Goal: Task Accomplishment & Management: Manage account settings

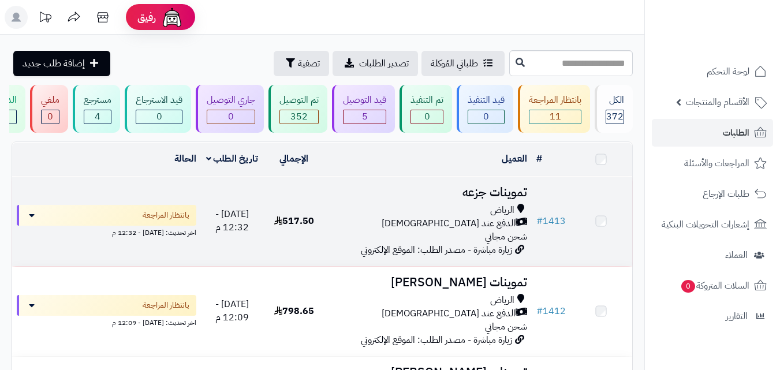
scroll to position [92, 0]
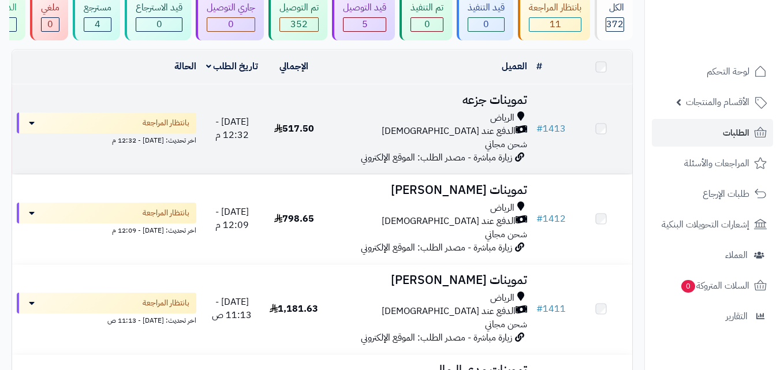
click at [347, 121] on div "الرياض" at bounding box center [427, 117] width 197 height 13
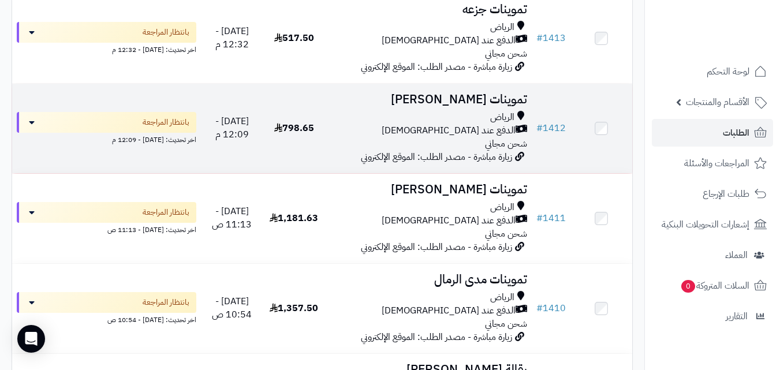
scroll to position [162, 0]
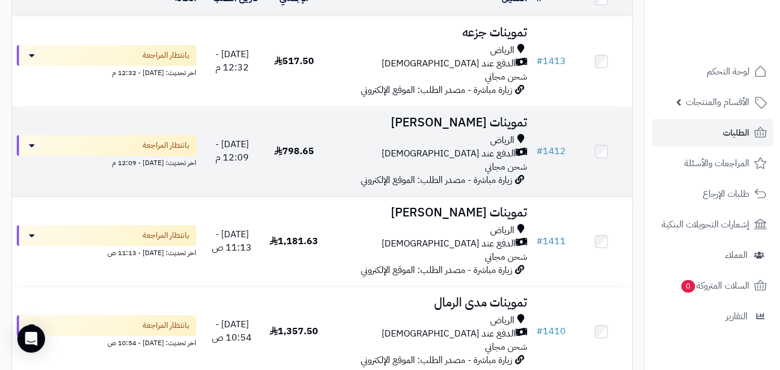
click at [375, 138] on td "تموينات منيرة القحطاني الرياض الدفع عند الاستلام شحن مجاني زيارة مباشرة - مصدر …" at bounding box center [428, 151] width 207 height 89
click at [355, 141] on div "الرياض" at bounding box center [427, 140] width 197 height 13
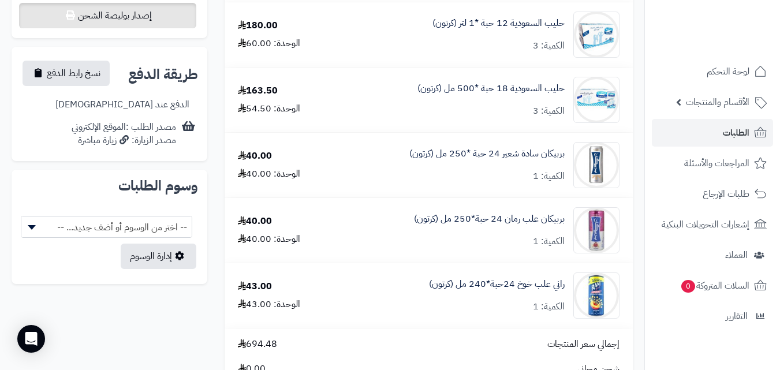
scroll to position [462, 0]
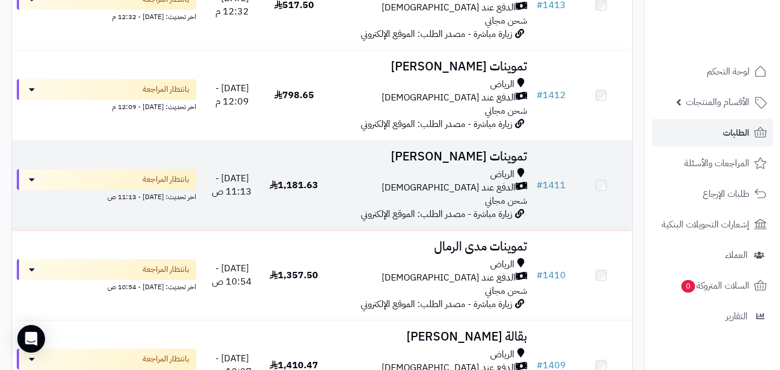
scroll to position [254, 0]
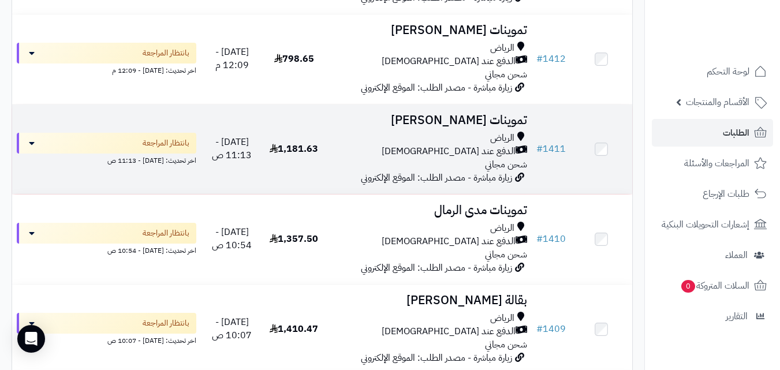
click at [349, 145] on div "الرياض" at bounding box center [427, 138] width 197 height 13
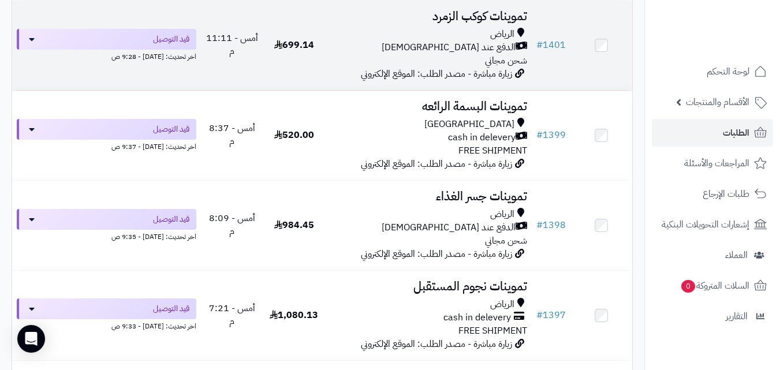
scroll to position [831, 0]
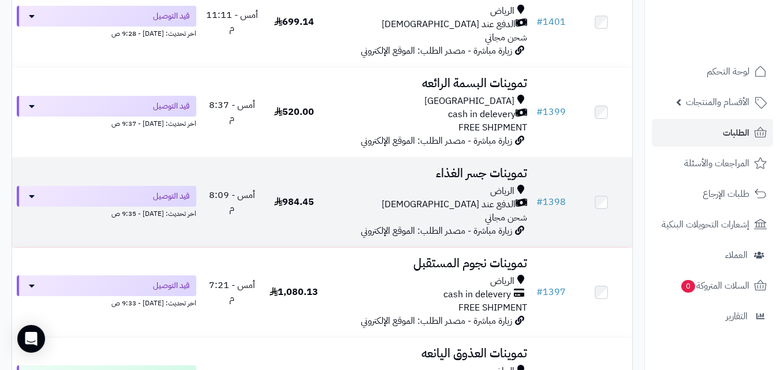
click at [147, 215] on div "اخر تحديث: اليوم - 9:35 ص" at bounding box center [106, 213] width 179 height 12
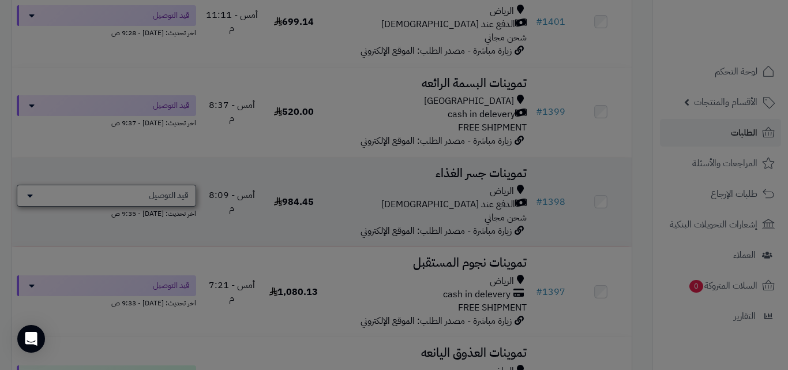
scroll to position [831, 0]
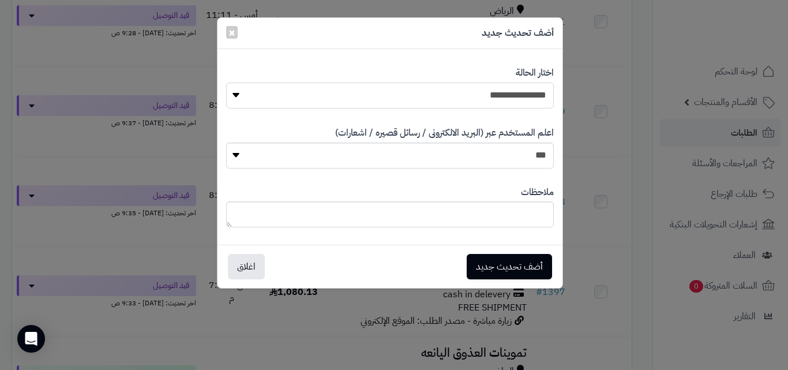
click at [405, 93] on select "**********" at bounding box center [390, 96] width 328 height 26
select select "**"
click at [226, 83] on select "**********" at bounding box center [390, 96] width 328 height 26
click at [495, 260] on button "أضف تحديث جديد" at bounding box center [509, 265] width 85 height 25
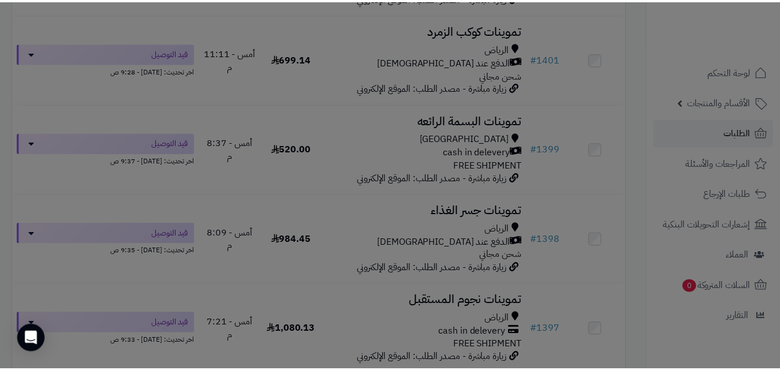
scroll to position [868, 0]
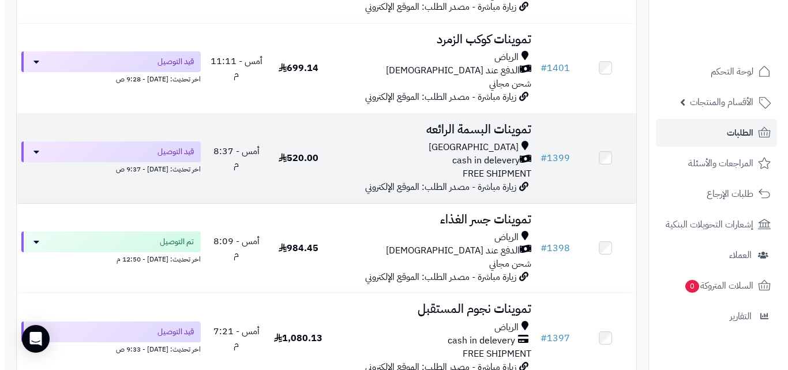
scroll to position [762, 0]
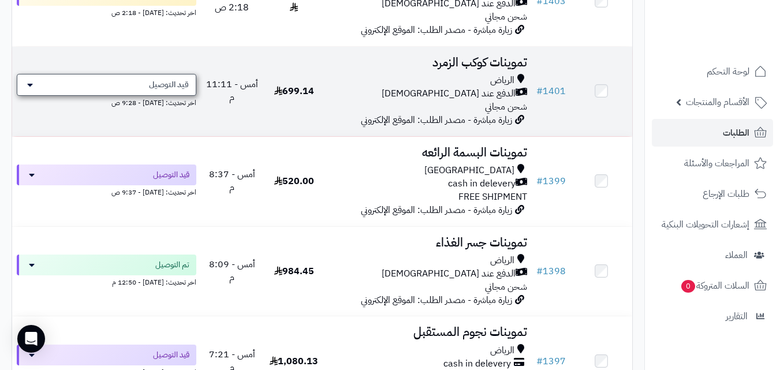
click at [162, 86] on span "قيد التوصيل" at bounding box center [169, 85] width 40 height 12
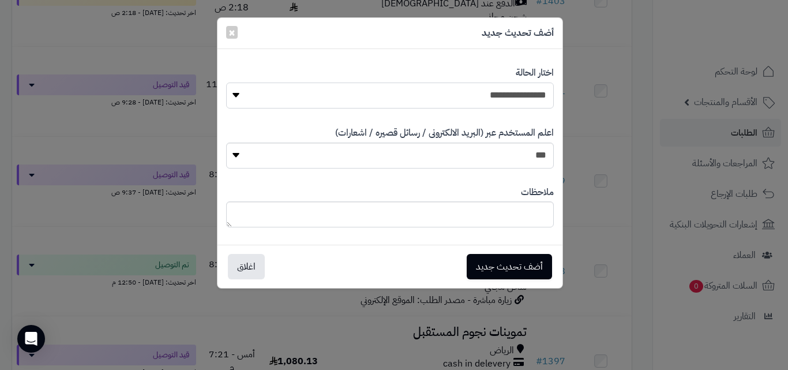
click at [409, 99] on select "**********" at bounding box center [390, 96] width 328 height 26
select select "**"
click at [226, 83] on select "**********" at bounding box center [390, 96] width 328 height 26
click at [484, 264] on button "أضف تحديث جديد" at bounding box center [509, 265] width 85 height 25
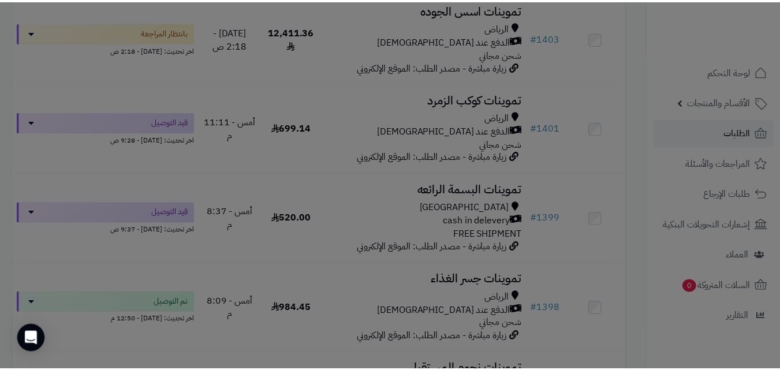
scroll to position [799, 0]
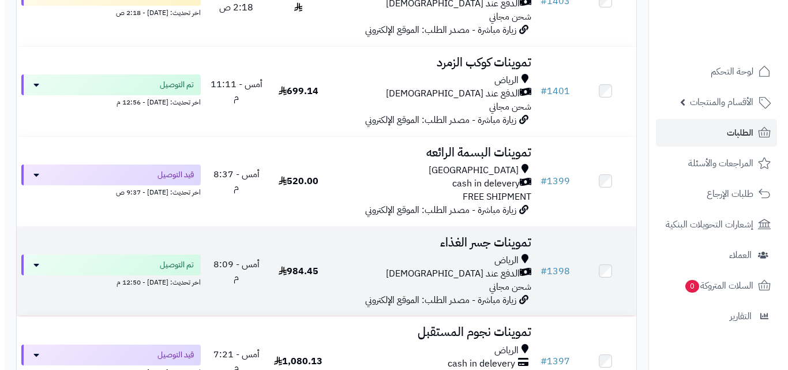
scroll to position [762, 0]
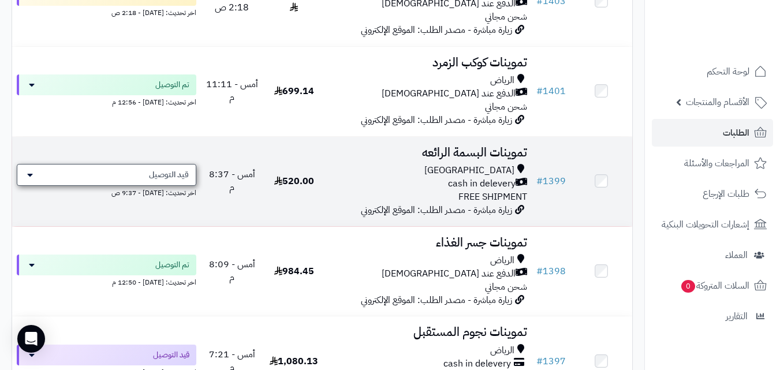
click at [174, 181] on span "قيد التوصيل" at bounding box center [169, 175] width 40 height 12
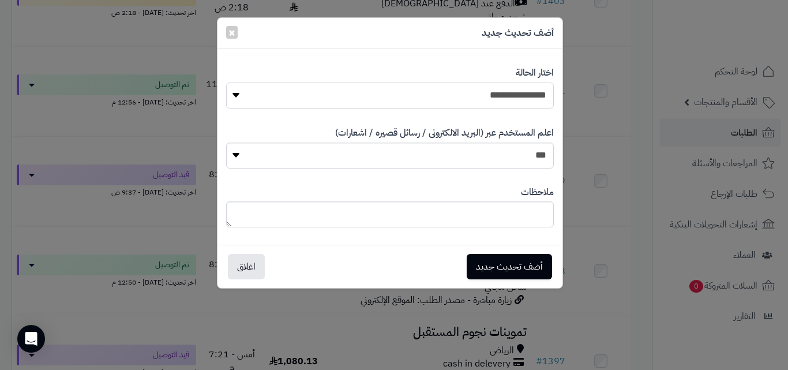
click at [392, 95] on select "**********" at bounding box center [390, 96] width 328 height 26
select select "**"
click at [226, 83] on select "**********" at bounding box center [390, 96] width 328 height 26
click at [504, 259] on button "أضف تحديث جديد" at bounding box center [509, 265] width 85 height 25
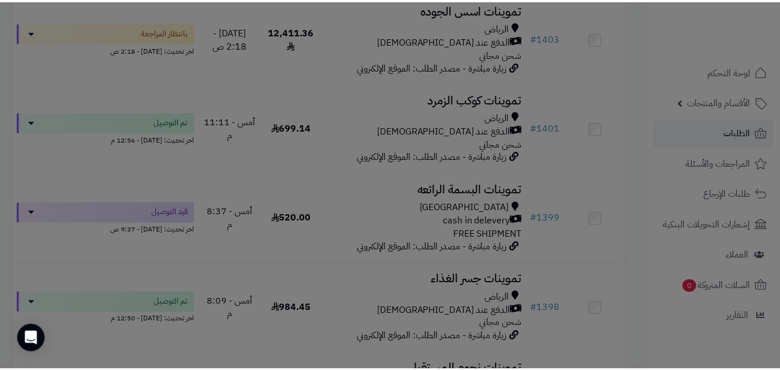
scroll to position [799, 0]
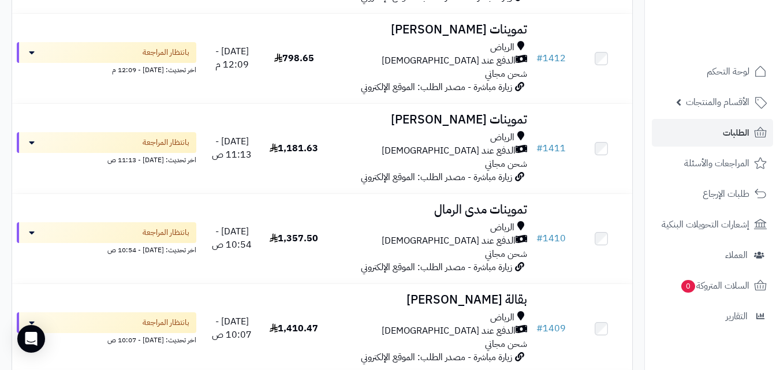
scroll to position [231, 0]
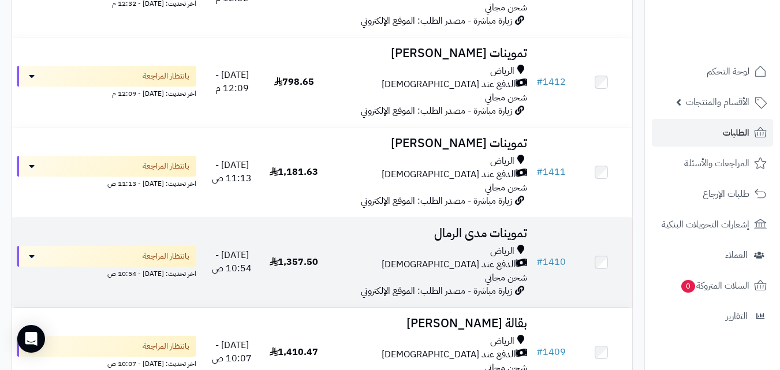
click at [429, 252] on div "الرياض" at bounding box center [427, 251] width 197 height 13
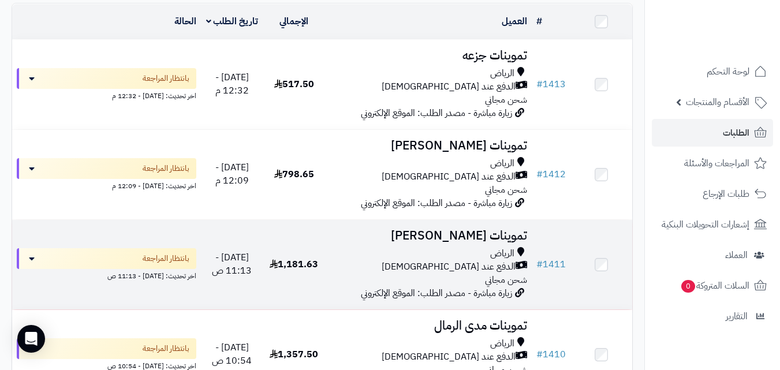
scroll to position [115, 0]
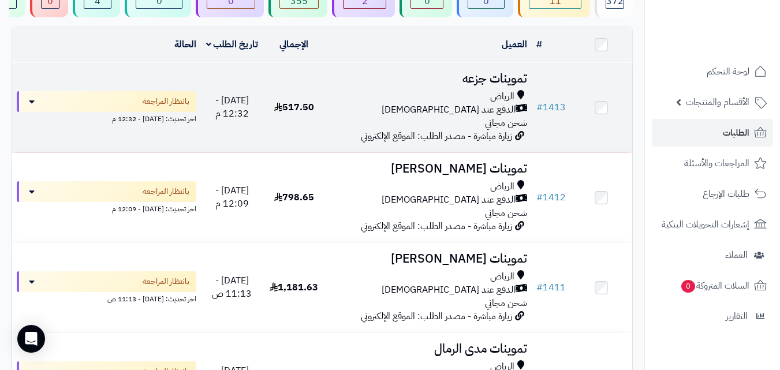
click at [310, 129] on td "517.50" at bounding box center [294, 107] width 62 height 89
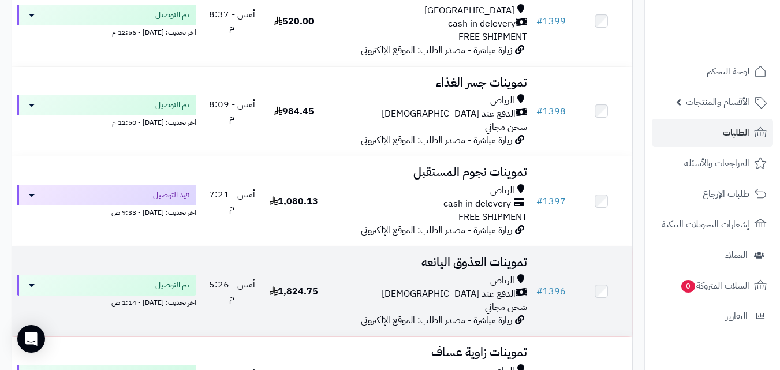
scroll to position [923, 0]
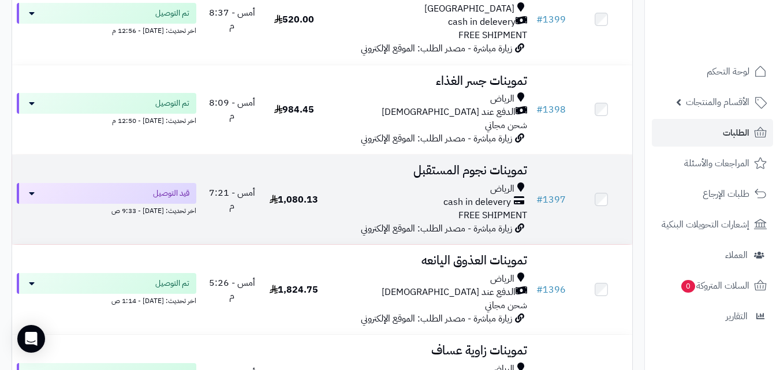
click at [250, 210] on span "أمس - 7:21 م" at bounding box center [232, 199] width 46 height 27
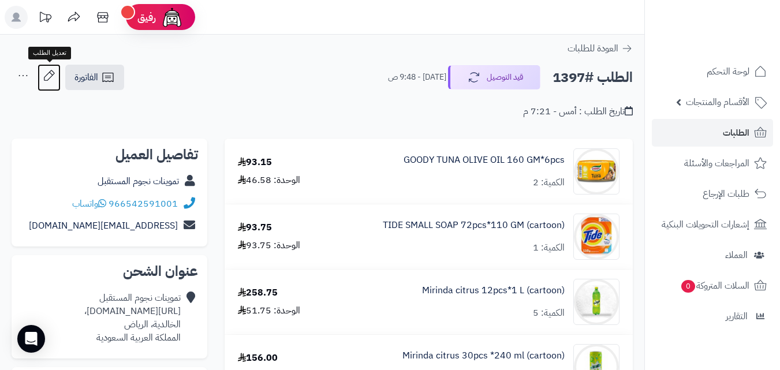
click at [50, 72] on icon at bounding box center [49, 75] width 10 height 10
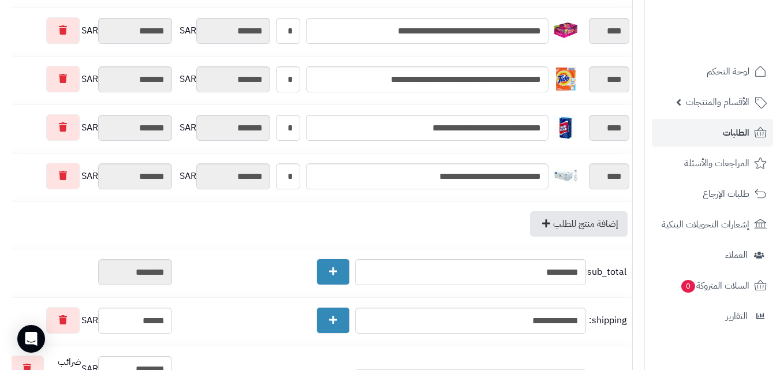
scroll to position [482, 0]
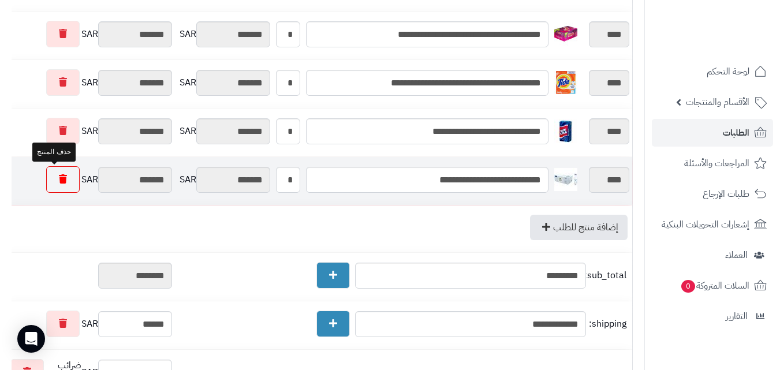
click at [59, 179] on icon at bounding box center [63, 178] width 8 height 9
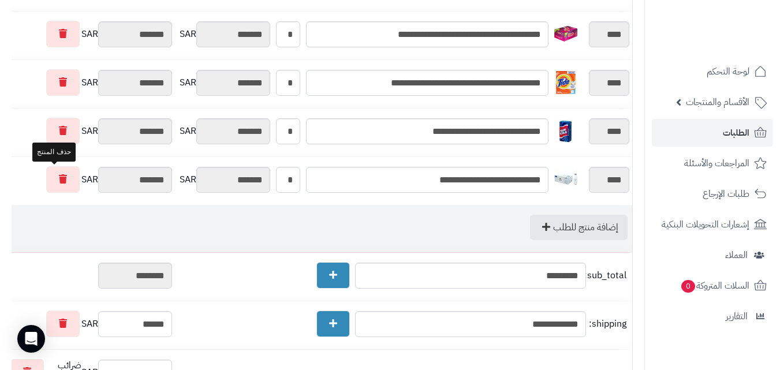
type input "********"
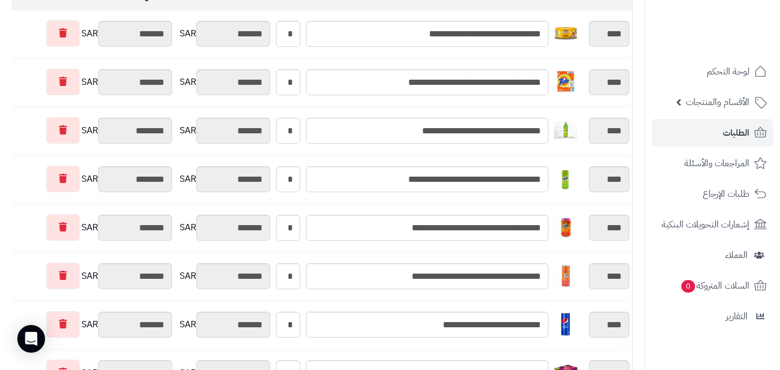
scroll to position [0, 0]
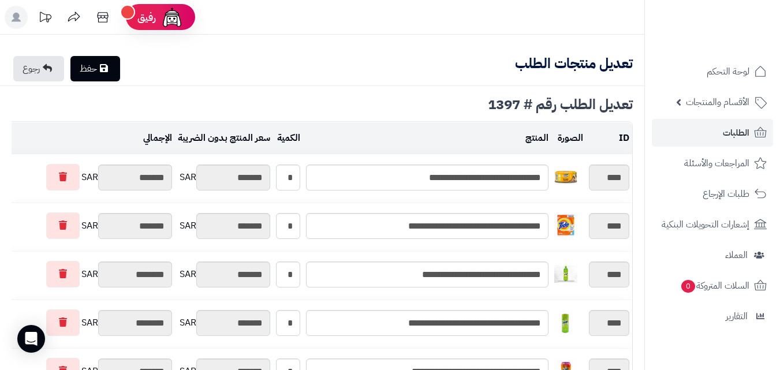
click at [74, 73] on link "حفظ" at bounding box center [95, 68] width 50 height 25
type input "**********"
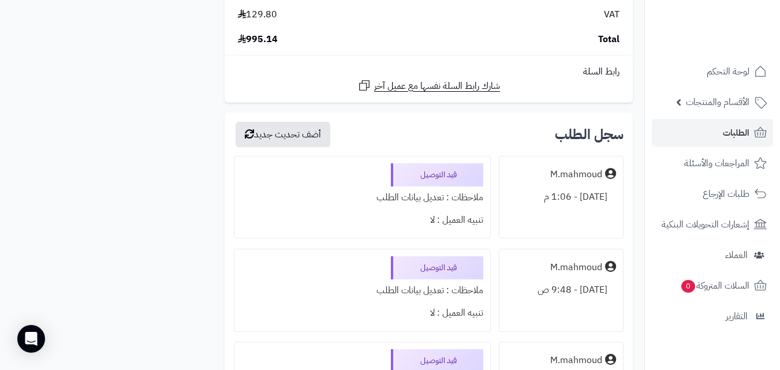
scroll to position [805, 0]
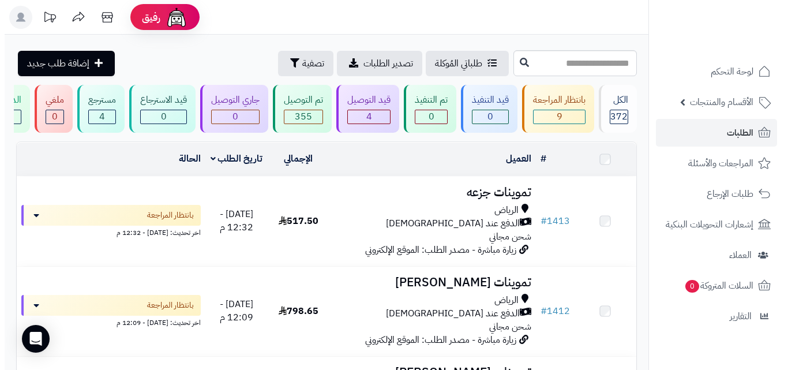
scroll to position [923, 0]
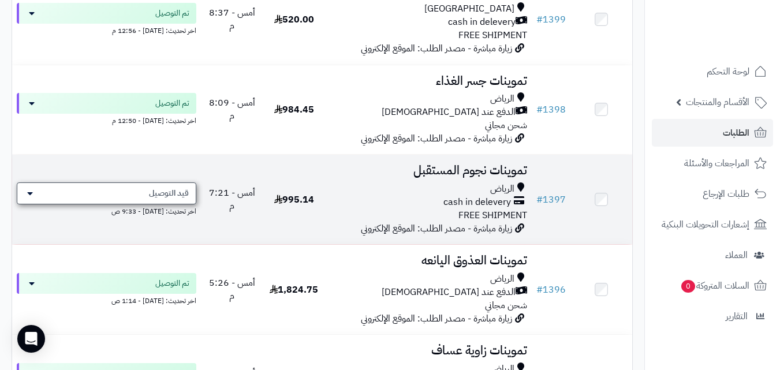
click at [173, 199] on span "قيد التوصيل" at bounding box center [169, 194] width 40 height 12
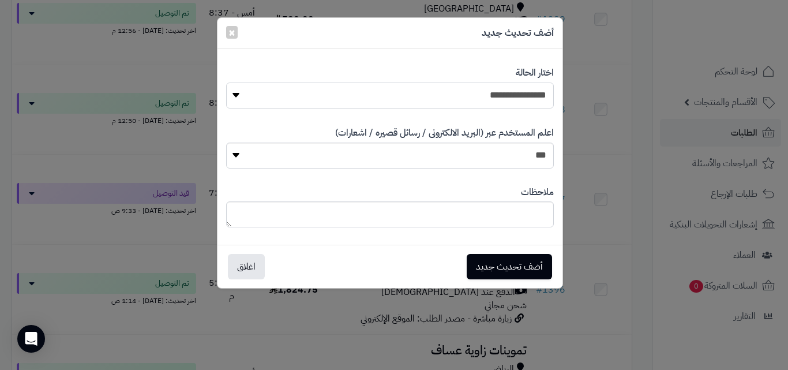
click at [404, 97] on select "**********" at bounding box center [390, 96] width 328 height 26
select select "**"
click at [226, 83] on select "**********" at bounding box center [390, 96] width 328 height 26
click at [486, 273] on button "أضف تحديث جديد" at bounding box center [509, 265] width 85 height 25
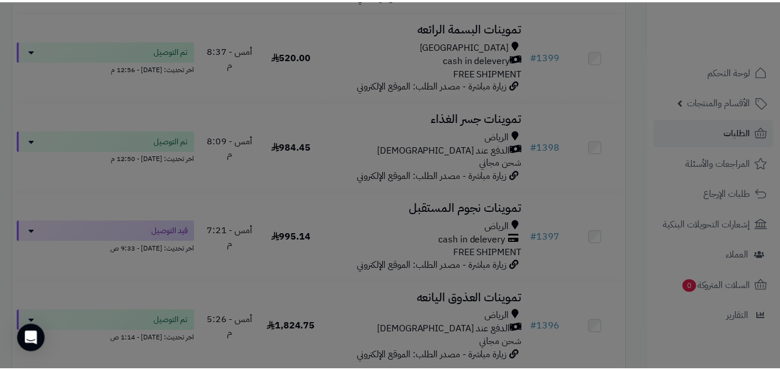
scroll to position [961, 0]
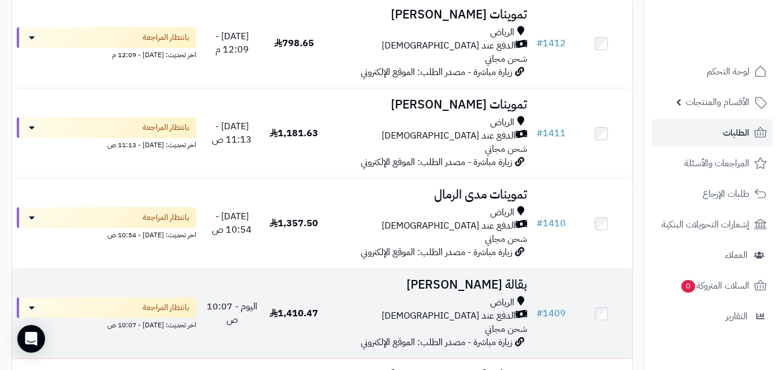
scroll to position [246, 0]
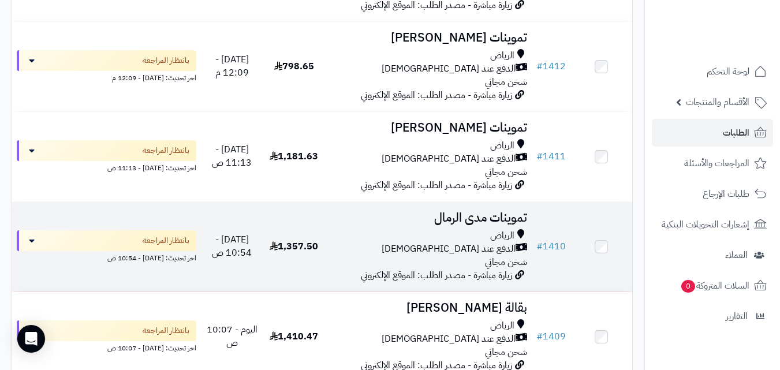
click at [394, 231] on td "تموينات مدى الرمال الرياض الدفع عند الاستلام شحن مجاني زيارة مباشرة - مصدر الطل…" at bounding box center [428, 246] width 207 height 89
click at [344, 242] on div "الرياض" at bounding box center [427, 235] width 197 height 13
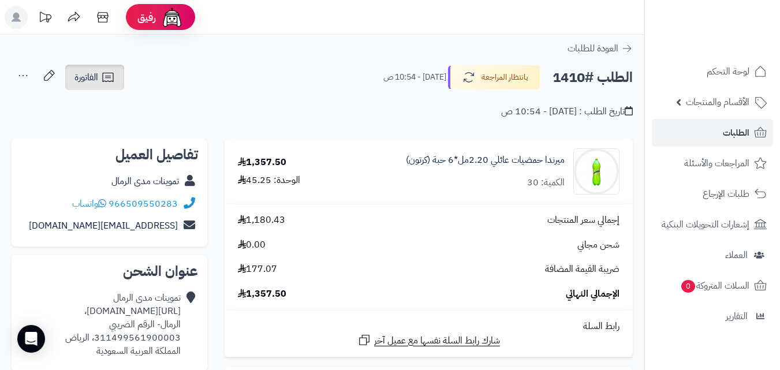
click at [111, 78] on icon at bounding box center [108, 77] width 14 height 14
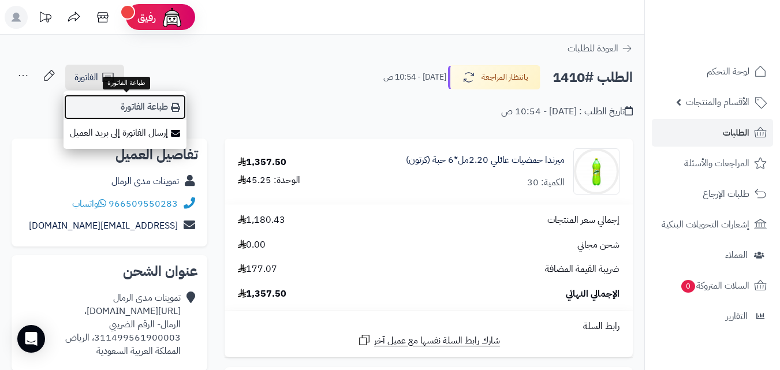
click at [113, 103] on link "طباعة الفاتورة" at bounding box center [124, 107] width 123 height 26
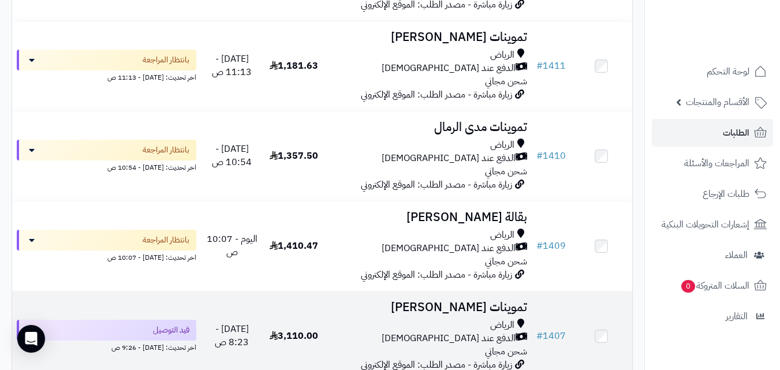
scroll to position [339, 0]
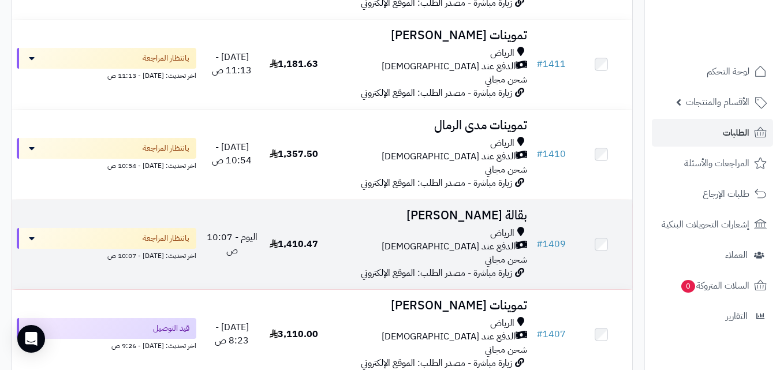
click at [428, 264] on div "[PERSON_NAME] عند الاستلام شحن مجاني" at bounding box center [427, 247] width 197 height 40
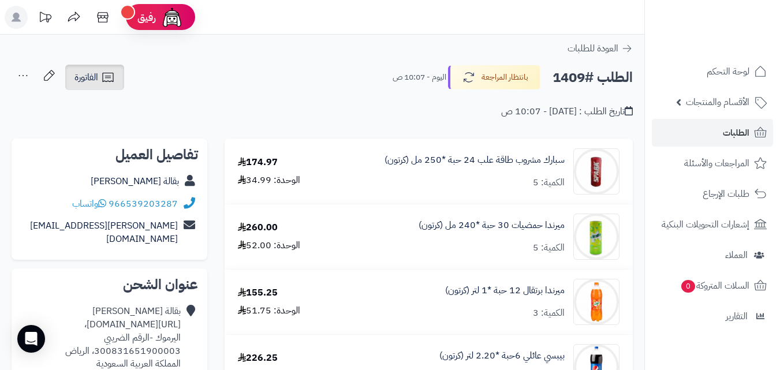
click at [76, 75] on span "الفاتورة" at bounding box center [86, 77] width 24 height 14
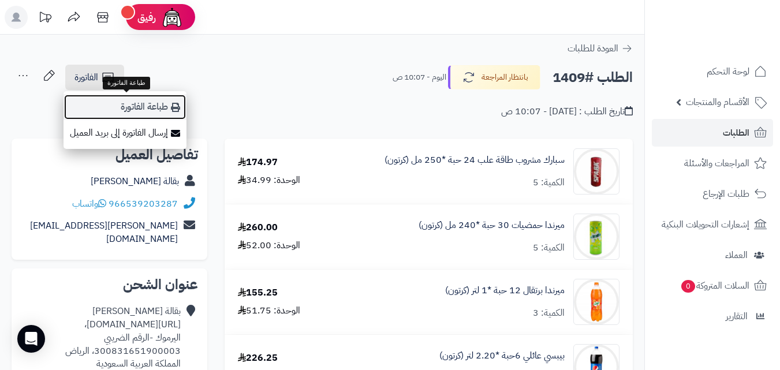
click at [103, 102] on link "طباعة الفاتورة" at bounding box center [124, 107] width 123 height 26
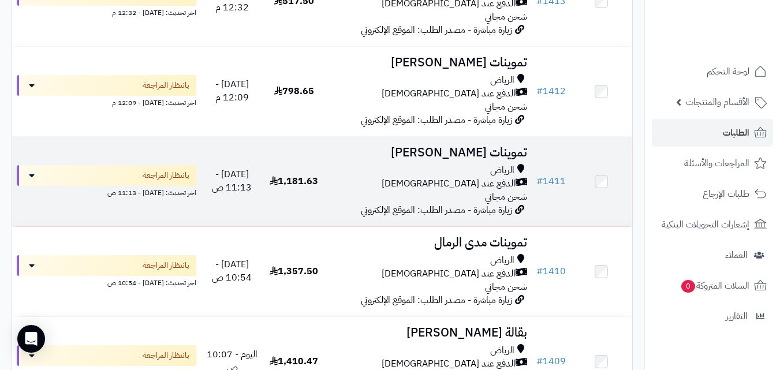
scroll to position [223, 0]
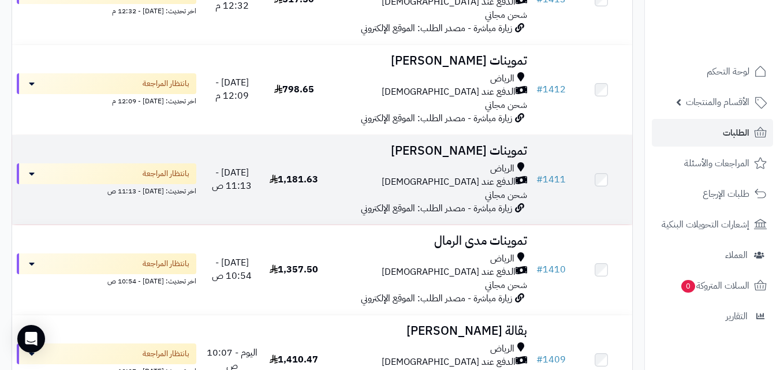
click at [343, 189] on div "الدفع عند [DEMOGRAPHIC_DATA]" at bounding box center [427, 181] width 197 height 13
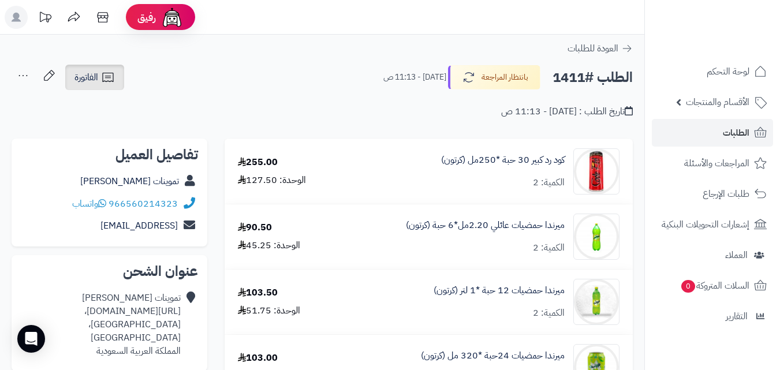
click at [107, 70] on icon at bounding box center [108, 77] width 14 height 14
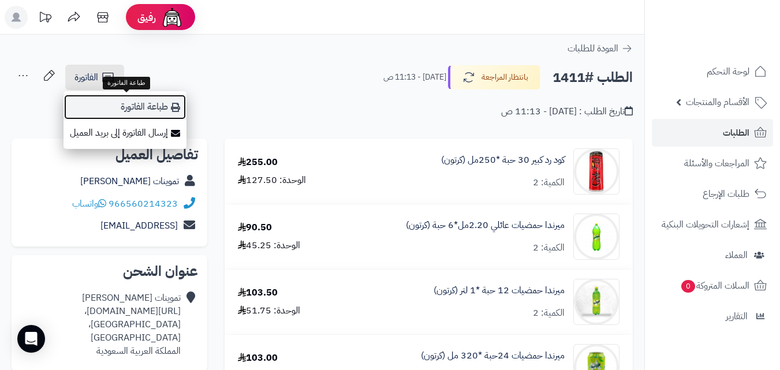
click at [178, 107] on icon at bounding box center [175, 107] width 9 height 9
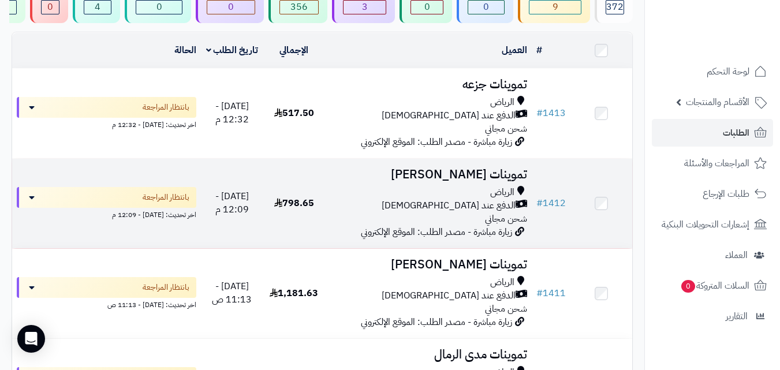
scroll to position [108, 0]
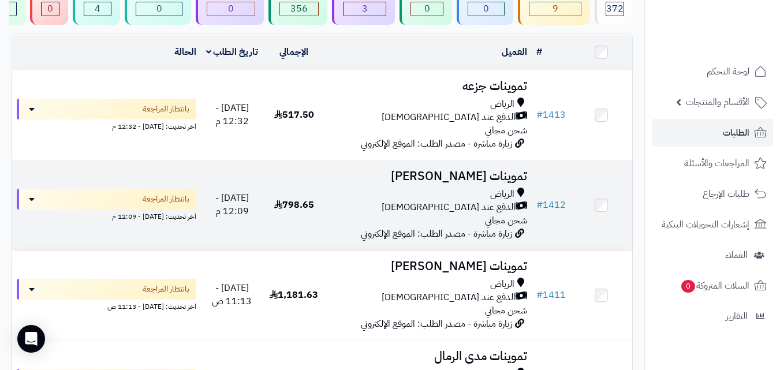
click at [332, 212] on div "الدفع عند [DEMOGRAPHIC_DATA]" at bounding box center [427, 207] width 197 height 13
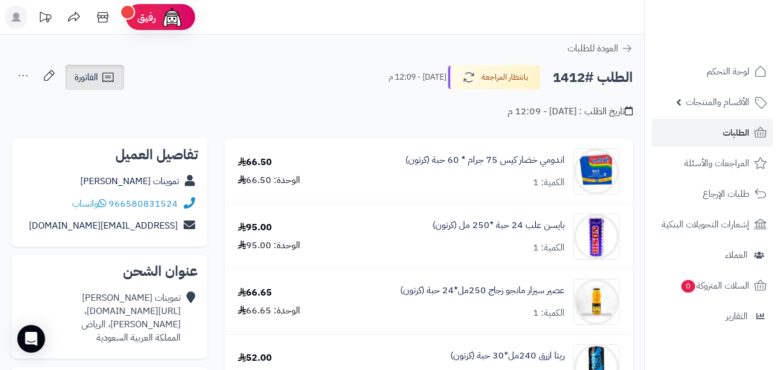
click at [114, 84] on icon at bounding box center [108, 77] width 14 height 14
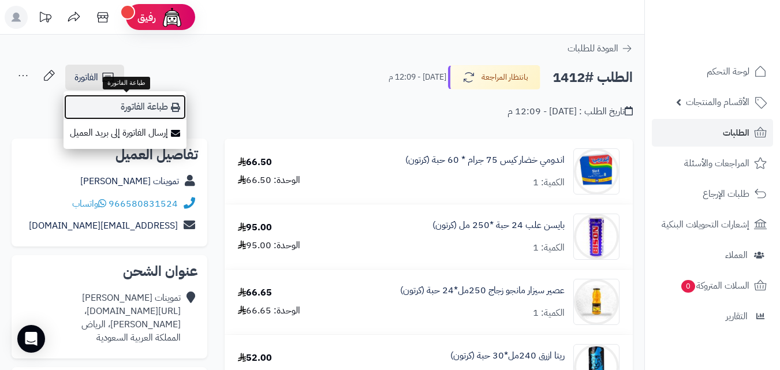
click at [121, 110] on link "طباعة الفاتورة" at bounding box center [124, 107] width 123 height 26
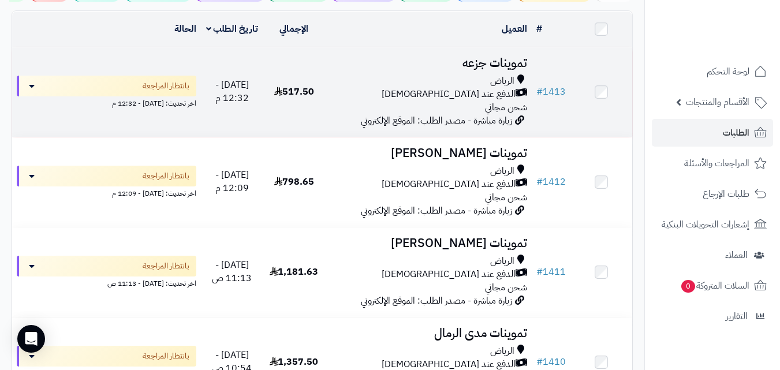
scroll to position [108, 0]
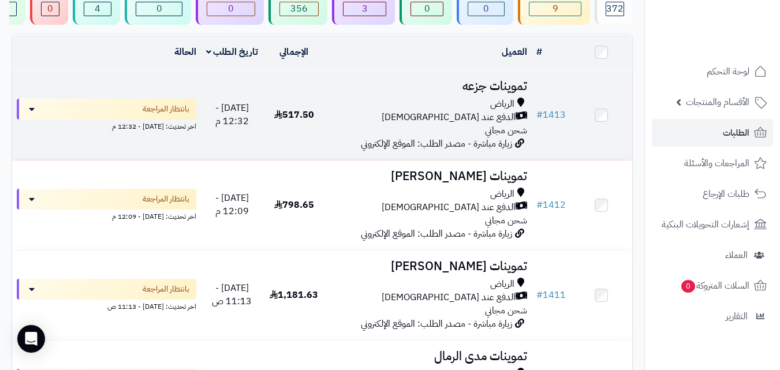
click at [324, 114] on td "517.50" at bounding box center [294, 114] width 62 height 89
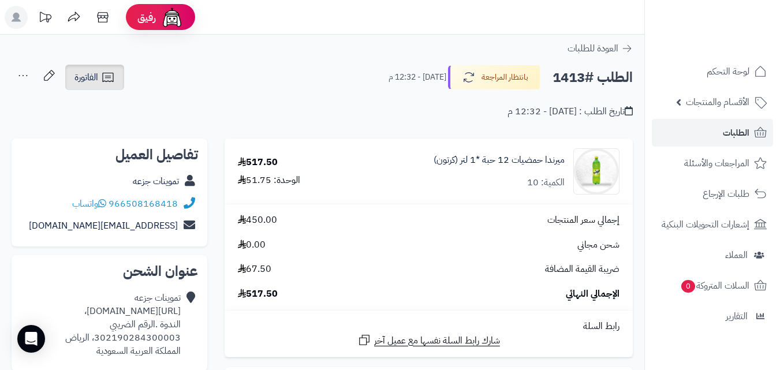
click at [70, 84] on link "الفاتورة" at bounding box center [94, 77] width 59 height 25
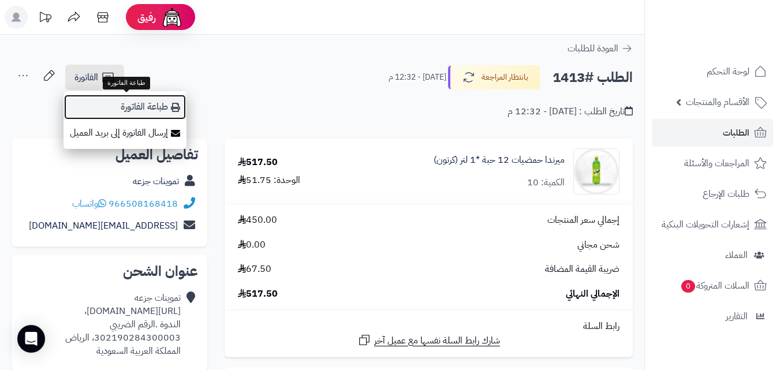
click at [114, 111] on link "طباعة الفاتورة" at bounding box center [124, 107] width 123 height 26
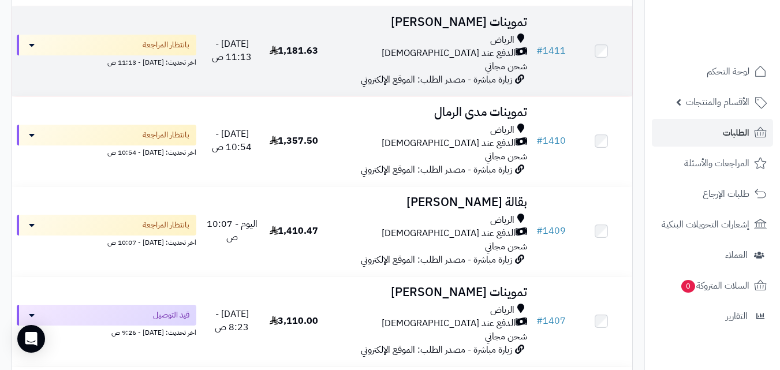
scroll to position [336, 0]
